Goal: Transaction & Acquisition: Purchase product/service

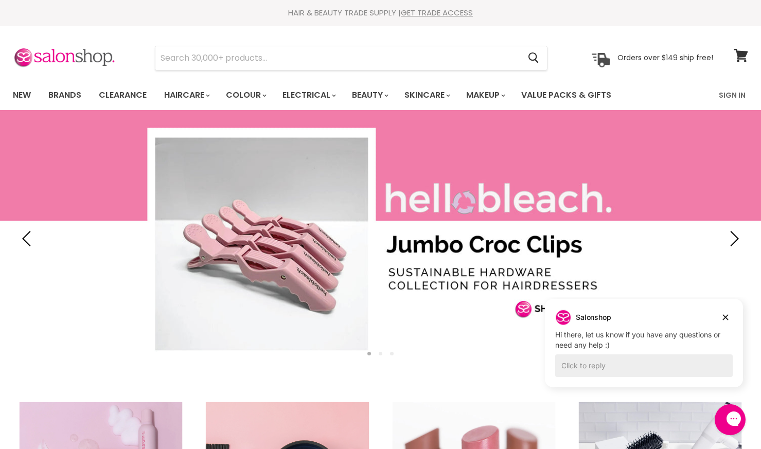
click at [73, 97] on link "Brands" at bounding box center [65, 95] width 48 height 22
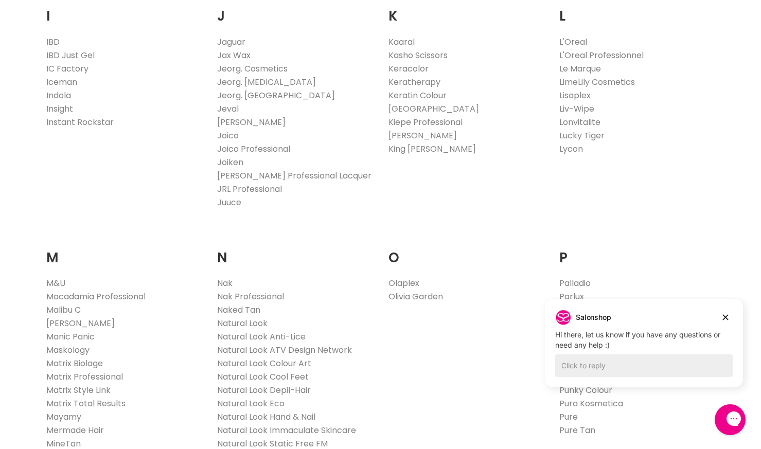
scroll to position [1132, 0]
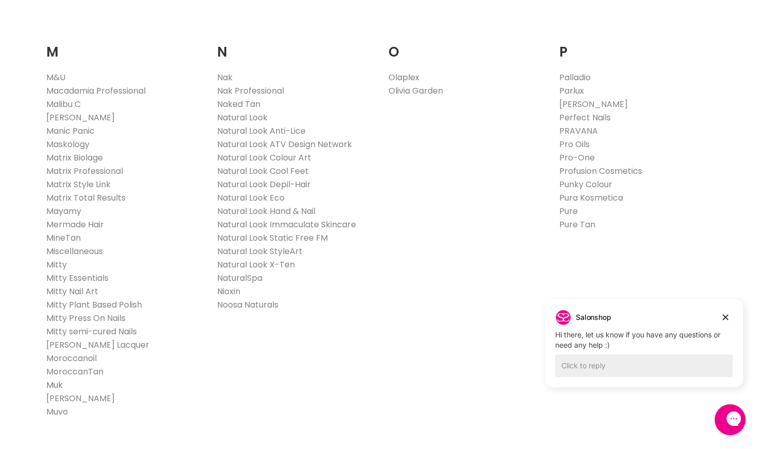
click at [50, 383] on link "Muk" at bounding box center [54, 385] width 16 height 12
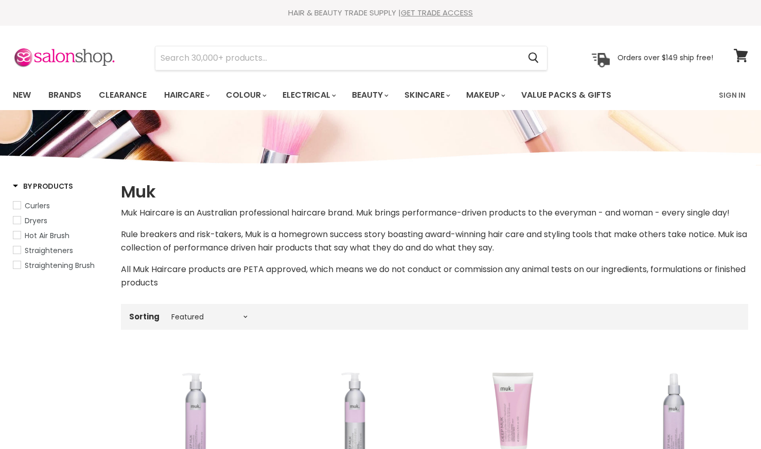
select select "manual"
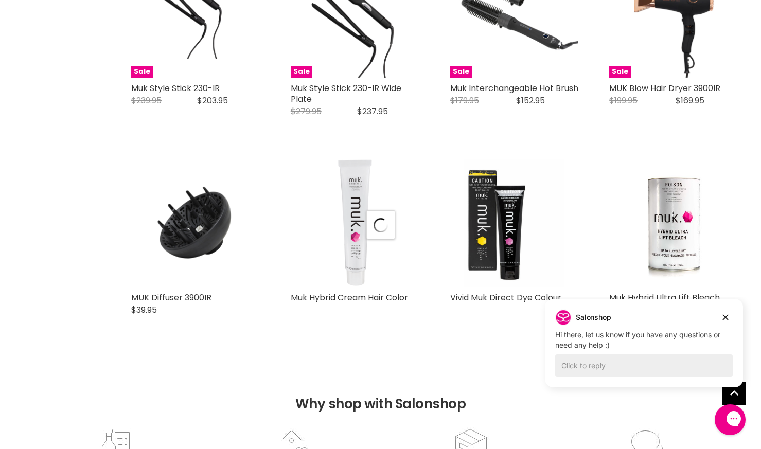
scroll to position [2521, 0]
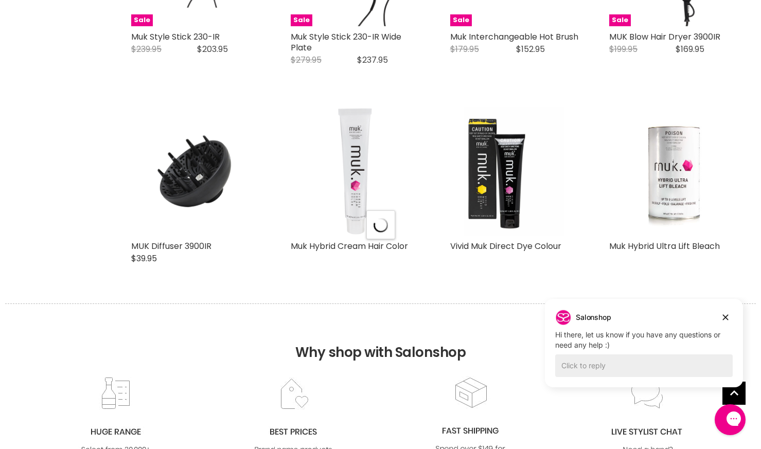
select select "manual"
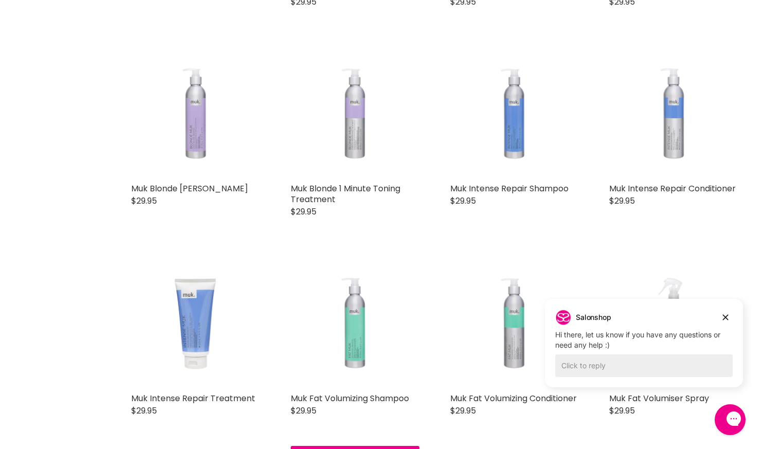
scroll to position [309, 0]
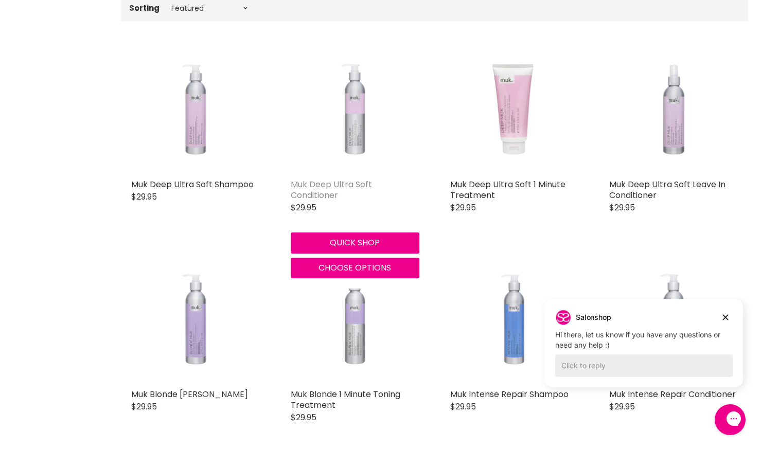
click at [319, 191] on link "Muk Deep Ultra Soft Conditioner" at bounding box center [331, 190] width 81 height 23
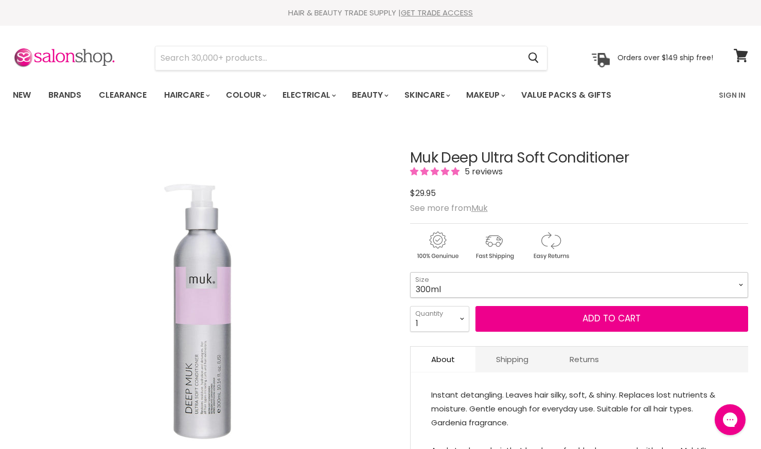
click at [741, 284] on select "300ml" at bounding box center [579, 285] width 338 height 26
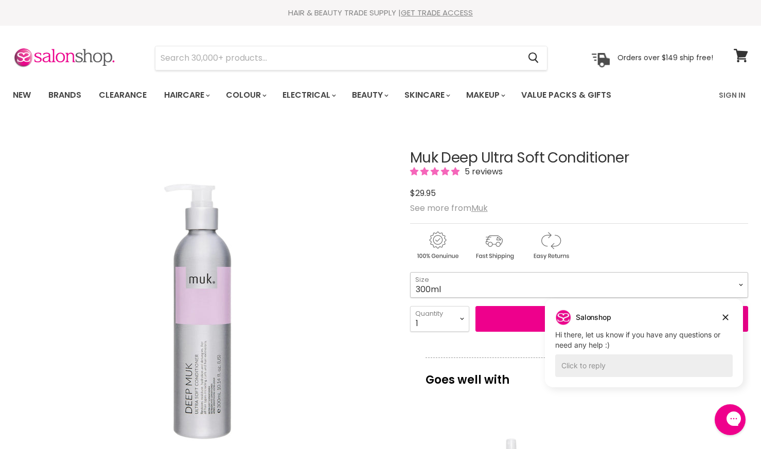
click at [741, 284] on select "300ml" at bounding box center [579, 285] width 338 height 26
